Goal: Task Accomplishment & Management: Manage account settings

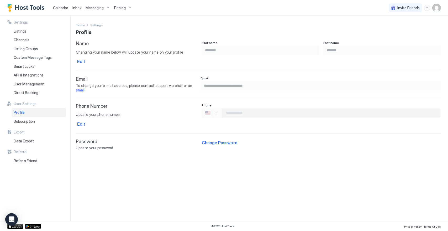
click at [59, 8] on span "Calendar" at bounding box center [60, 8] width 15 height 4
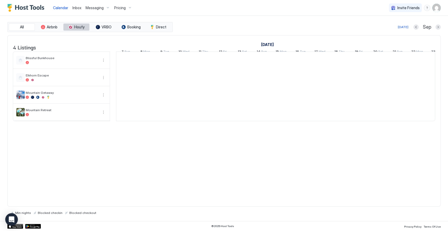
scroll to position [0, 291]
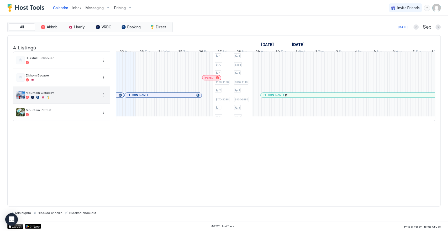
click at [91, 99] on div at bounding box center [62, 96] width 72 height 3
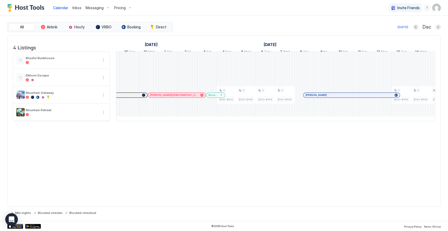
scroll to position [0, 0]
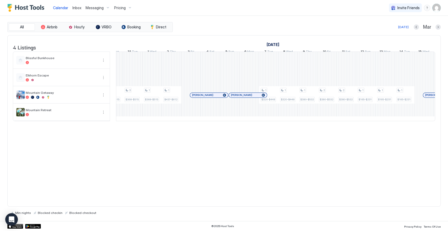
click at [248, 97] on div at bounding box center [248, 95] width 4 height 4
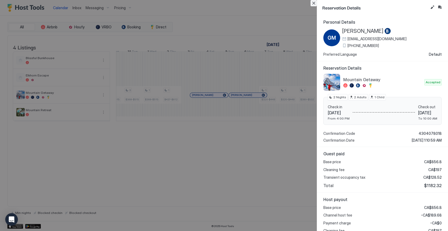
click at [313, 4] on button "Close" at bounding box center [313, 3] width 6 height 6
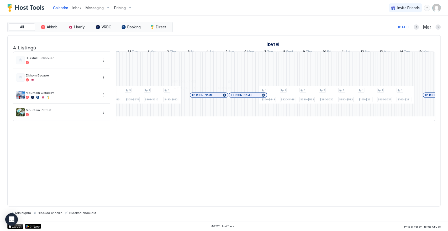
click at [199, 97] on div at bounding box center [199, 95] width 4 height 4
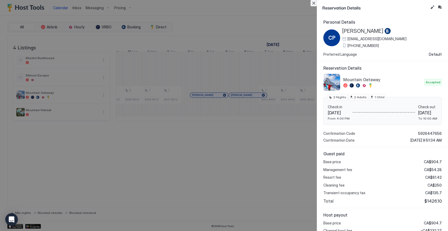
click at [315, 4] on button "Close" at bounding box center [313, 3] width 6 height 6
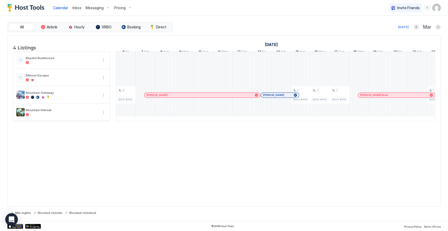
scroll to position [0, 388]
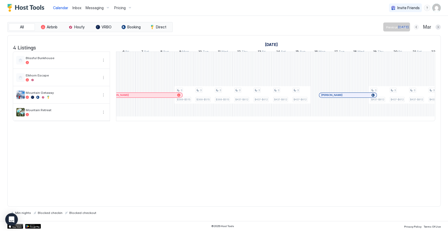
click at [358, 26] on button "Previous month" at bounding box center [415, 26] width 5 height 5
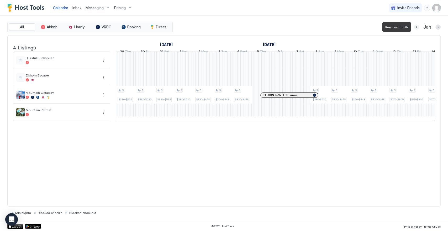
scroll to position [0, 291]
click at [358, 26] on button "Previous month" at bounding box center [416, 26] width 5 height 5
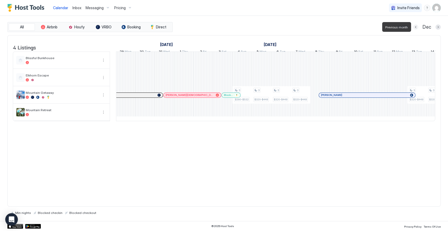
click at [358, 26] on button "Previous month" at bounding box center [415, 26] width 5 height 5
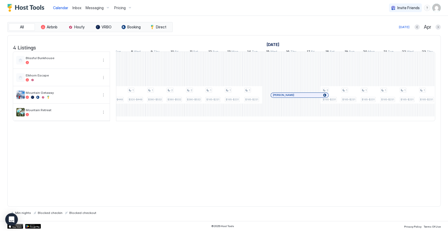
scroll to position [0, 507]
